Goal: Use online tool/utility: Utilize a website feature to perform a specific function

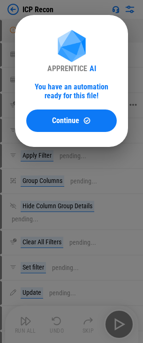
click at [74, 117] on span "Continue" at bounding box center [65, 120] width 27 height 7
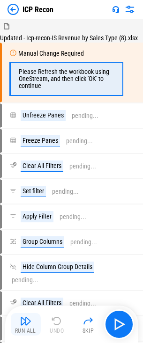
click at [25, 330] on div "Run All" at bounding box center [25, 331] width 21 height 6
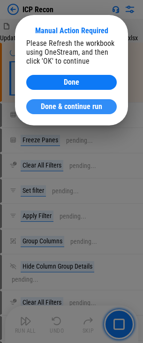
click at [73, 106] on span "Done & continue run" at bounding box center [71, 106] width 61 height 7
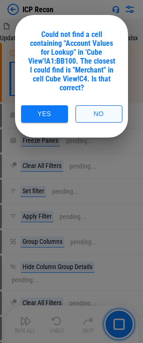
click at [92, 110] on button "No" at bounding box center [98, 113] width 47 height 17
click at [89, 60] on div "Could not find a cell containing "Account Values for Lookup" in 'Cube View'!A1:…" at bounding box center [71, 61] width 90 height 62
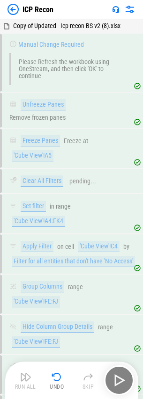
scroll to position [536, 0]
